Goal: Task Accomplishment & Management: Complete application form

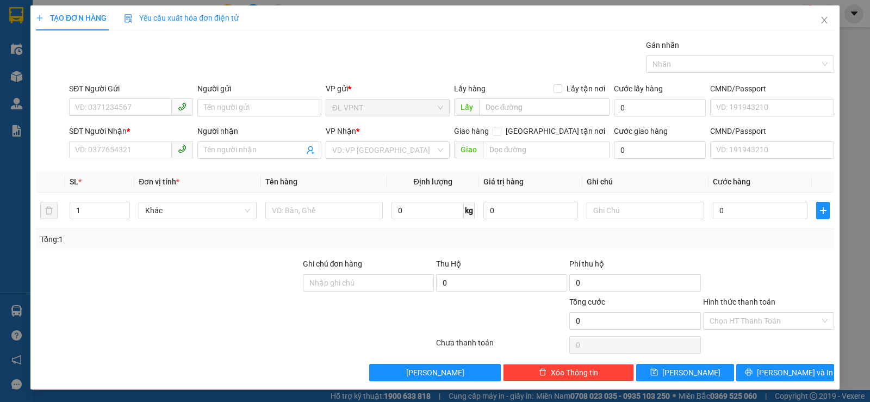
type input "0"
click at [76, 107] on input "782751181" at bounding box center [120, 106] width 103 height 17
type input "0782751181"
click at [137, 128] on div "0782751181 - NHÂN" at bounding box center [130, 129] width 110 height 12
type input "NHÂN"
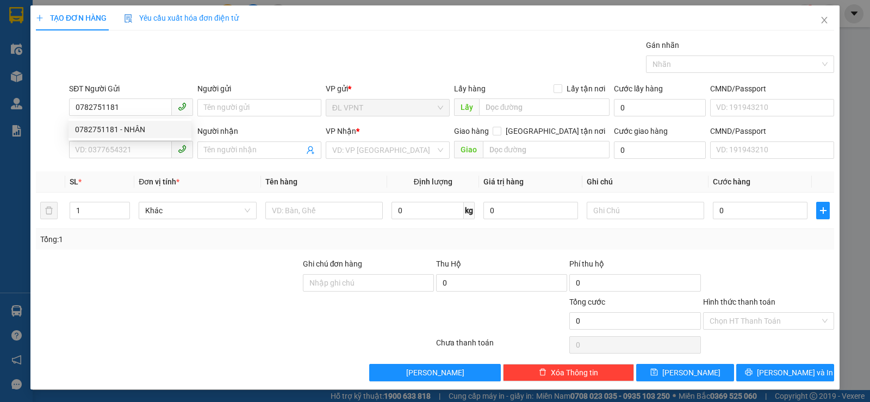
type input "0795633366"
type input "TRẦN"
type input "736 [GEOGRAPHIC_DATA],P10,Q10"
type input "50.000"
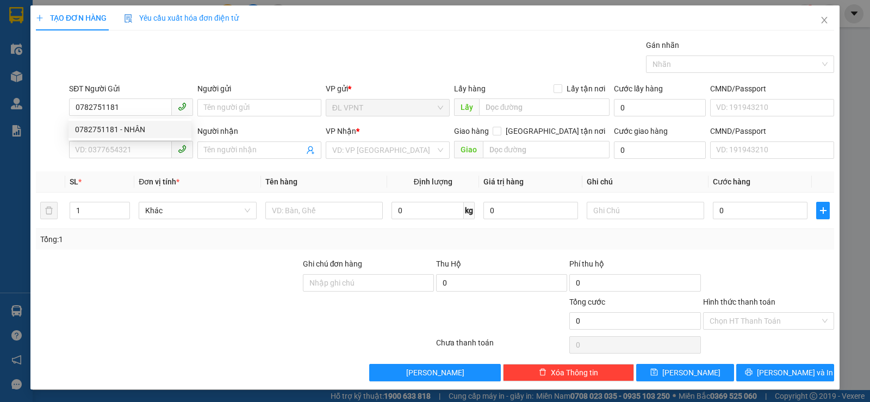
type input "50.000"
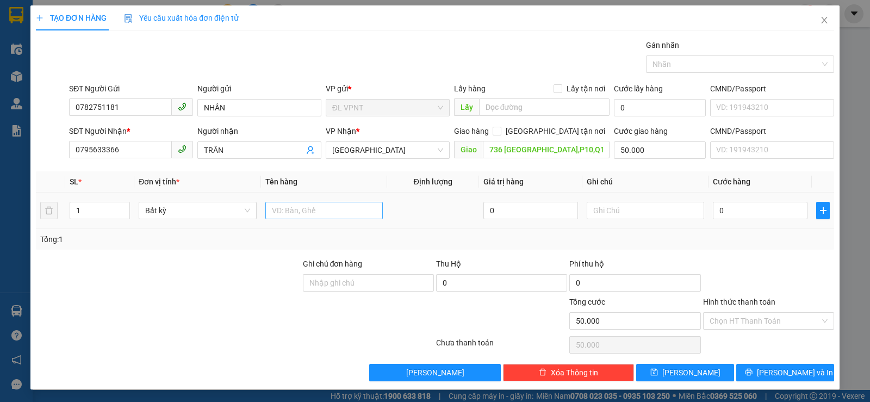
type input "0782751181"
click at [336, 210] on input "text" at bounding box center [323, 210] width 117 height 17
type input "1 TX"
drag, startPoint x: 728, startPoint y: 211, endPoint x: 694, endPoint y: 216, distance: 35.2
click at [728, 212] on input "0" at bounding box center [760, 210] width 95 height 17
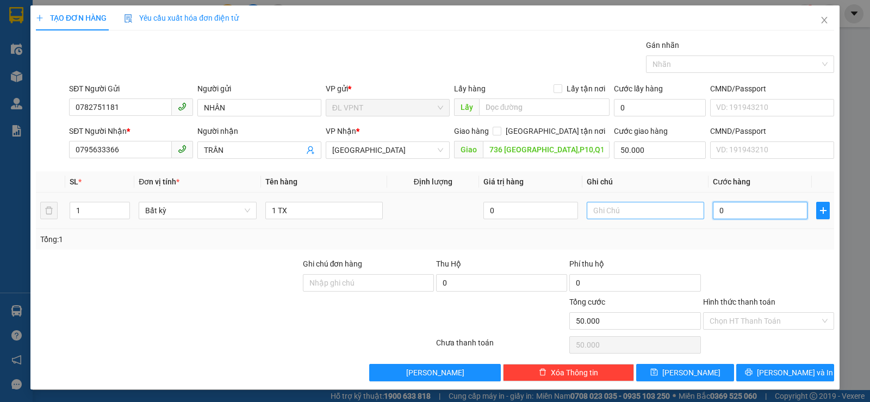
type input "5"
type input "50.005"
type input "50"
type input "50.050"
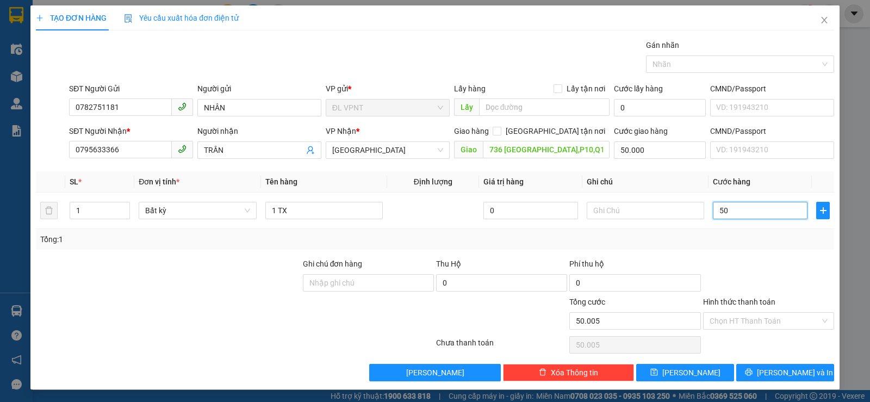
type input "50.050"
click at [725, 314] on input "Hình thức thanh toán" at bounding box center [765, 321] width 110 height 16
type input "50.000"
type input "100.000"
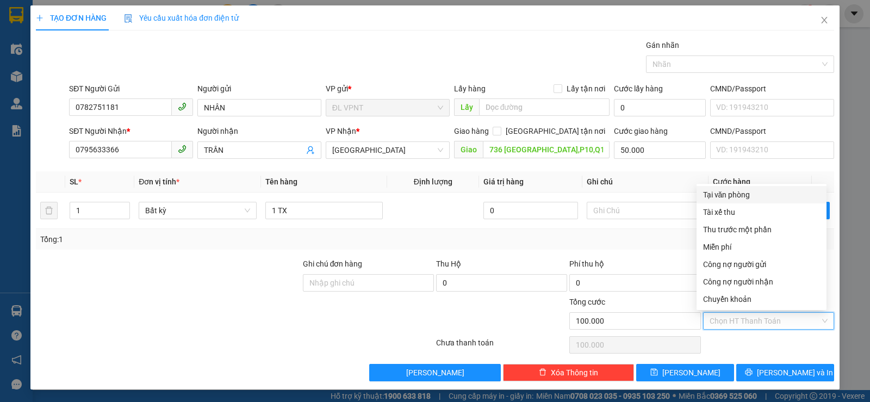
click at [735, 194] on div "Tại văn phòng" at bounding box center [761, 195] width 117 height 12
type input "0"
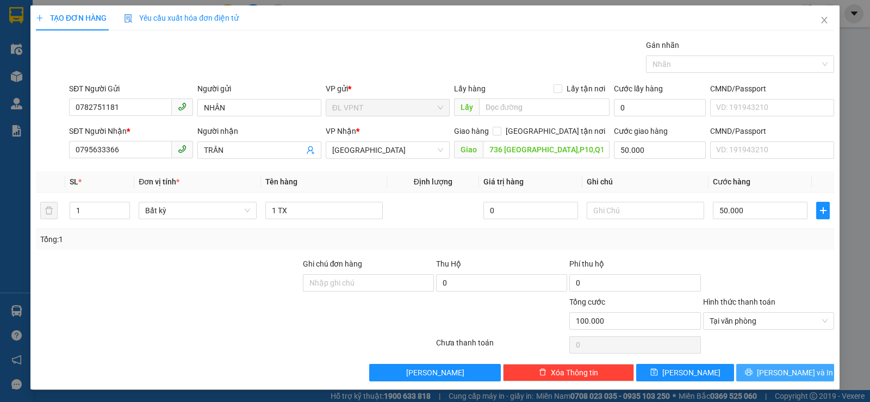
click at [752, 374] on icon "printer" at bounding box center [748, 372] width 7 height 7
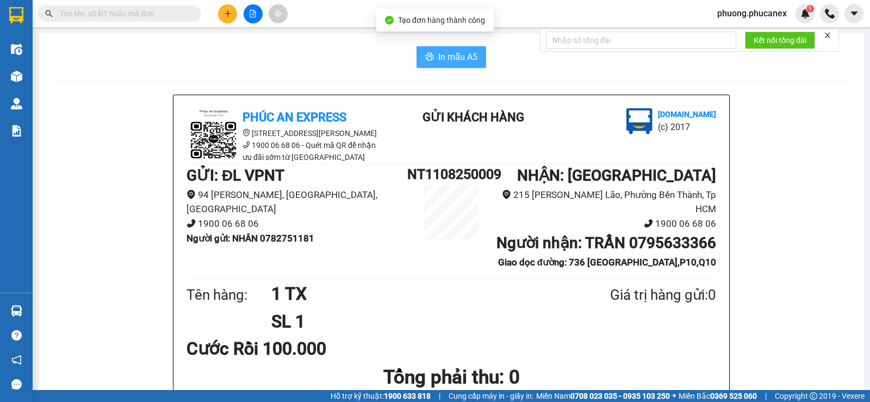
click at [438, 55] on span "In mẫu A5" at bounding box center [457, 57] width 39 height 14
